Goal: Task Accomplishment & Management: Use online tool/utility

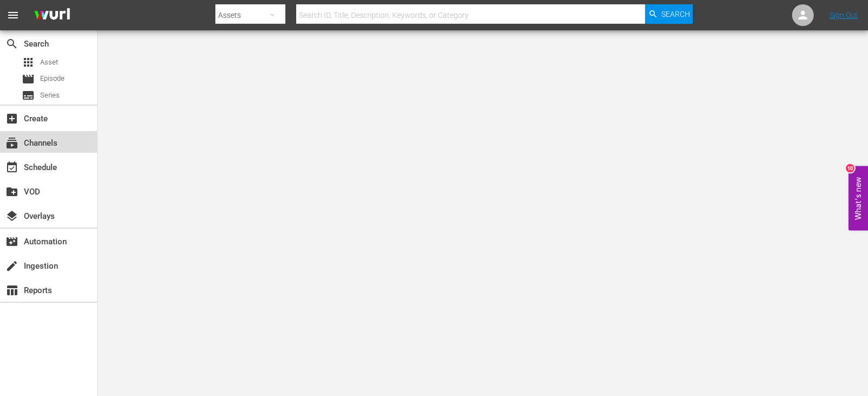
click at [55, 145] on div "subscriptions Channels" at bounding box center [30, 142] width 61 height 10
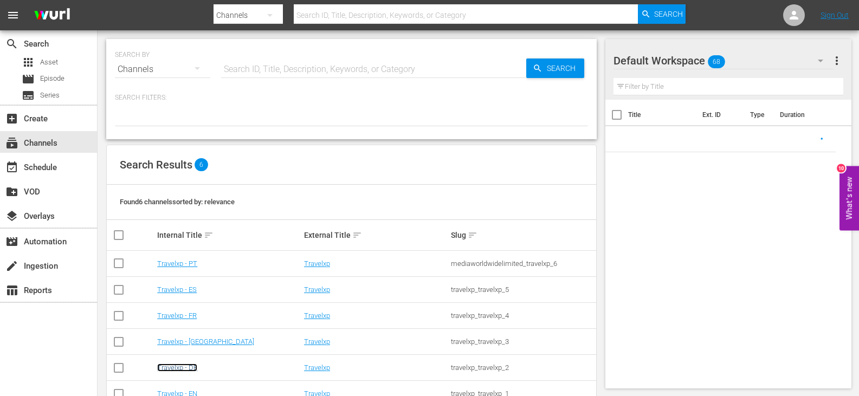
click at [179, 370] on link "Travelxp - DE" at bounding box center [177, 368] width 40 height 8
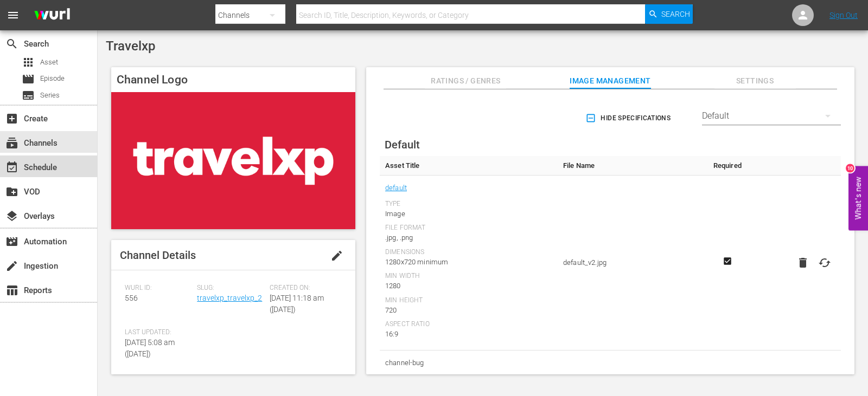
click at [63, 157] on div "event_available Schedule" at bounding box center [48, 167] width 97 height 22
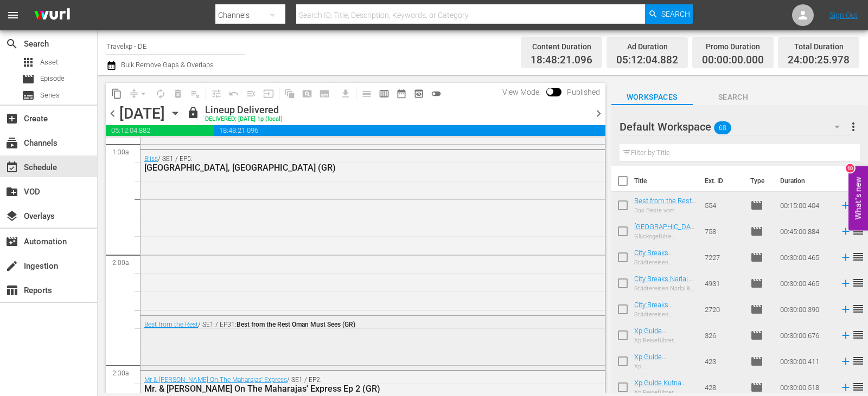
scroll to position [705, 0]
